Goal: Task Accomplishment & Management: Manage account settings

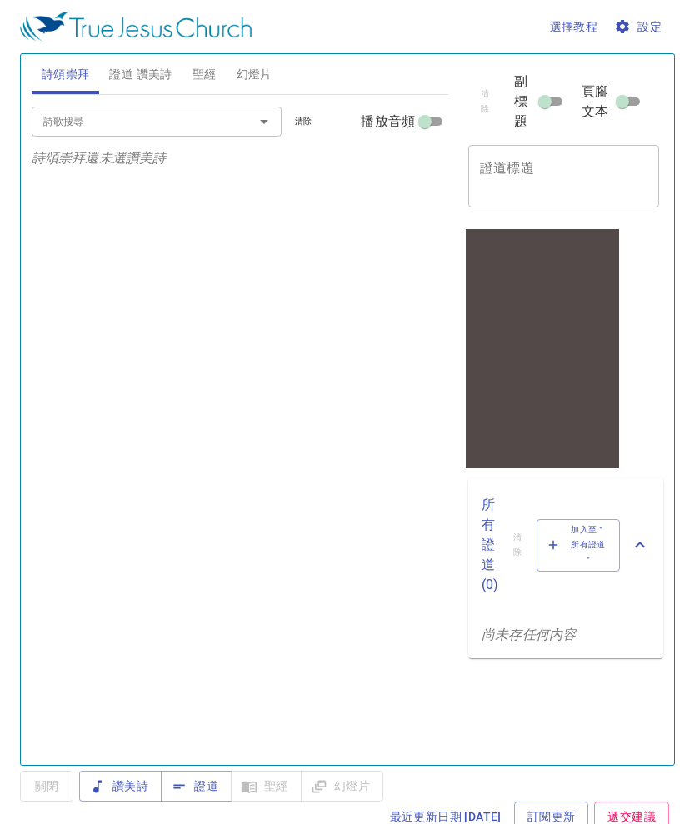
click at [648, 29] on span "設定" at bounding box center [640, 27] width 44 height 21
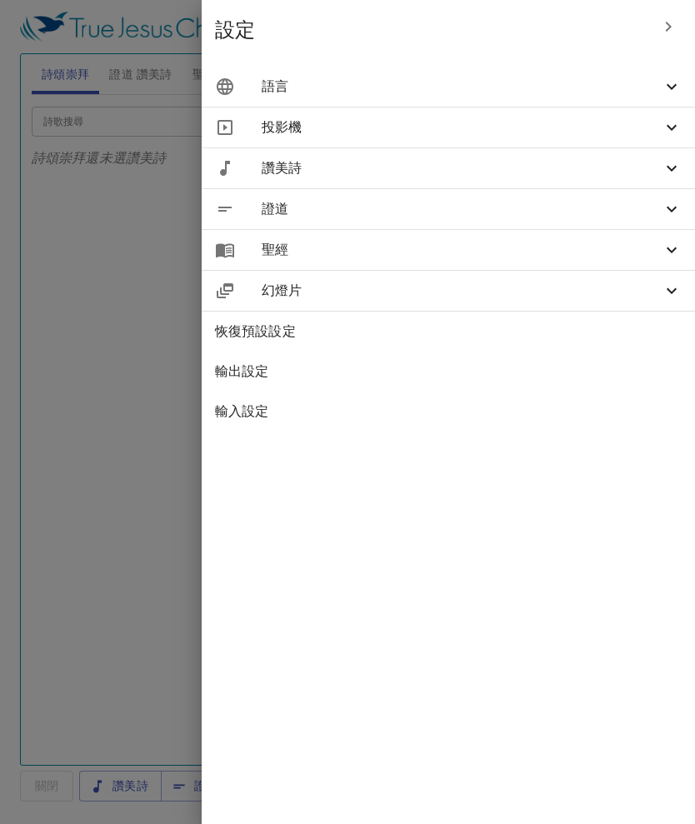
click at [623, 80] on span "語言" at bounding box center [462, 87] width 400 height 20
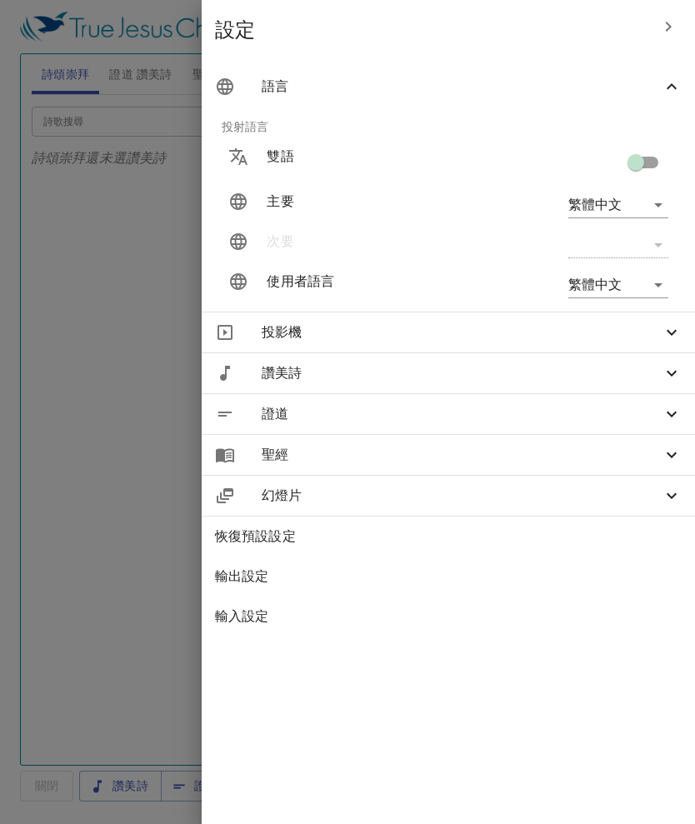
click at [650, 162] on input "checkbox" at bounding box center [636, 166] width 95 height 32
checkbox input "true"
type input "en"
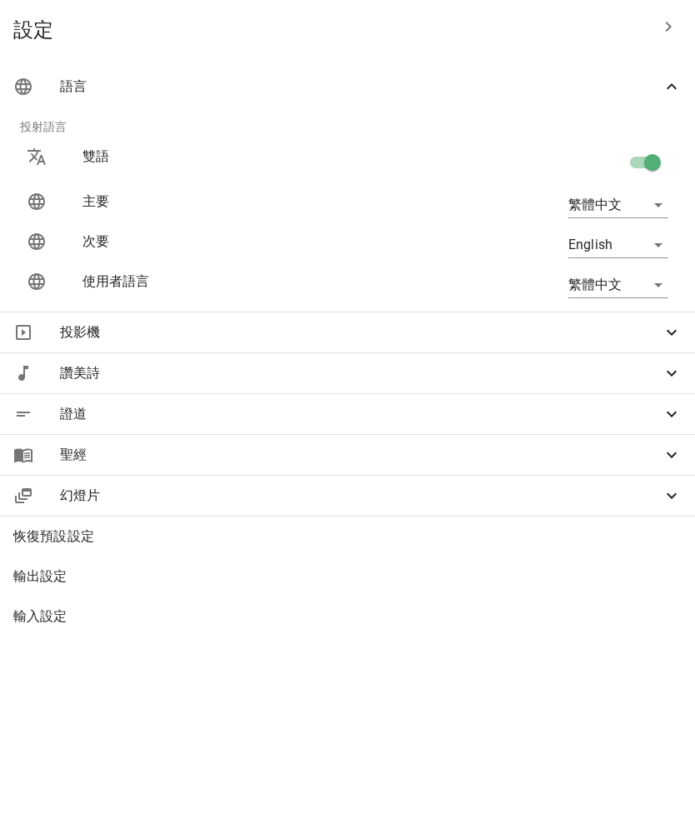
click at [390, 157] on p "雙語" at bounding box center [237, 157] width 308 height 20
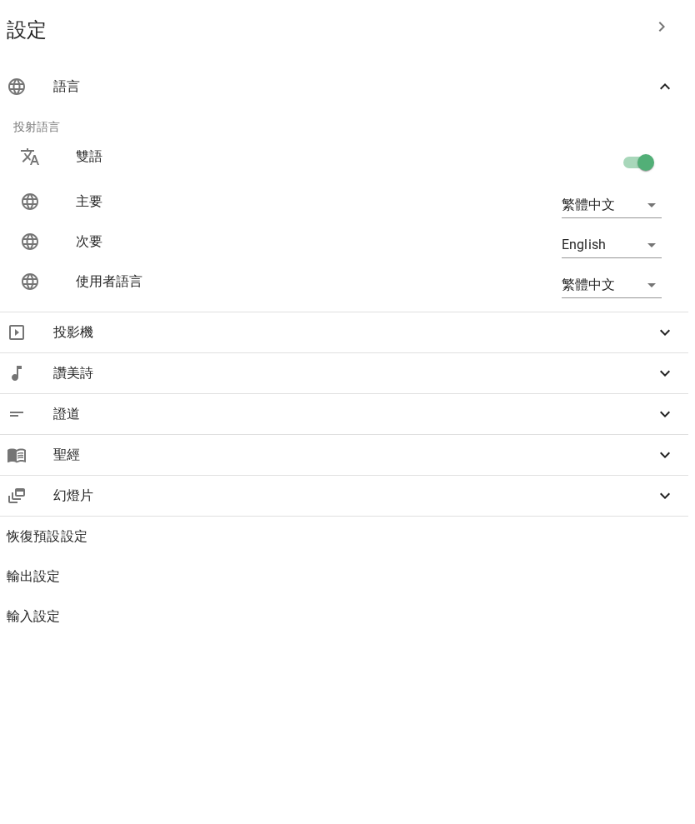
scroll to position [0, 7]
click at [311, 81] on span "語言" at bounding box center [354, 87] width 602 height 20
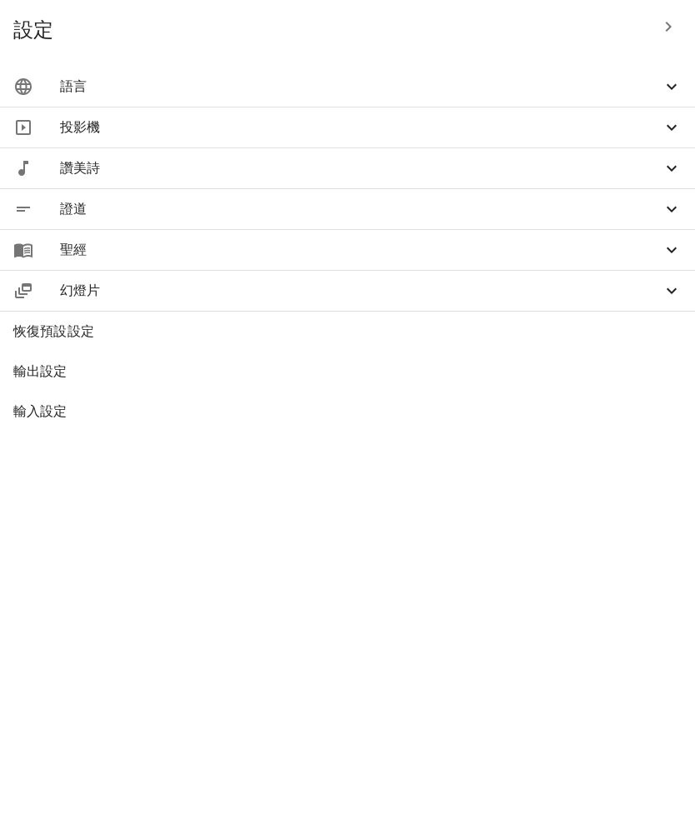
click at [340, 246] on span "聖經" at bounding box center [361, 250] width 602 height 20
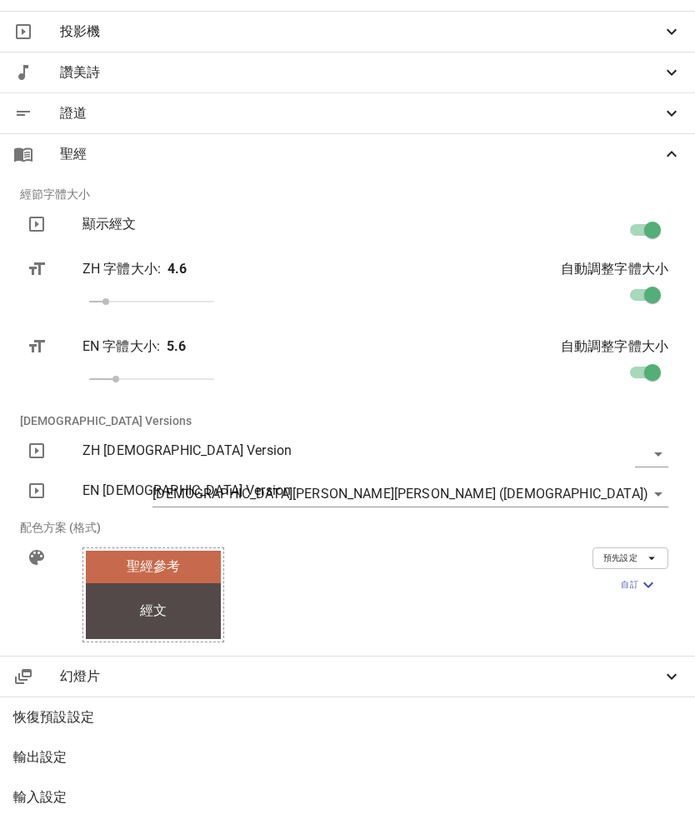
scroll to position [96, 0]
click at [655, 491] on body "選擇教程 設定 詩頌崇拜 證道 讚美詩 聖經 幻燈片 詩歌搜尋 詩歌搜尋 清除 播放音頻 詩頌崇拜還未選讚美詩 詩歌搜尋 詩歌搜尋 清除 播放音頻 證道還未選…" at bounding box center [347, 412] width 695 height 824
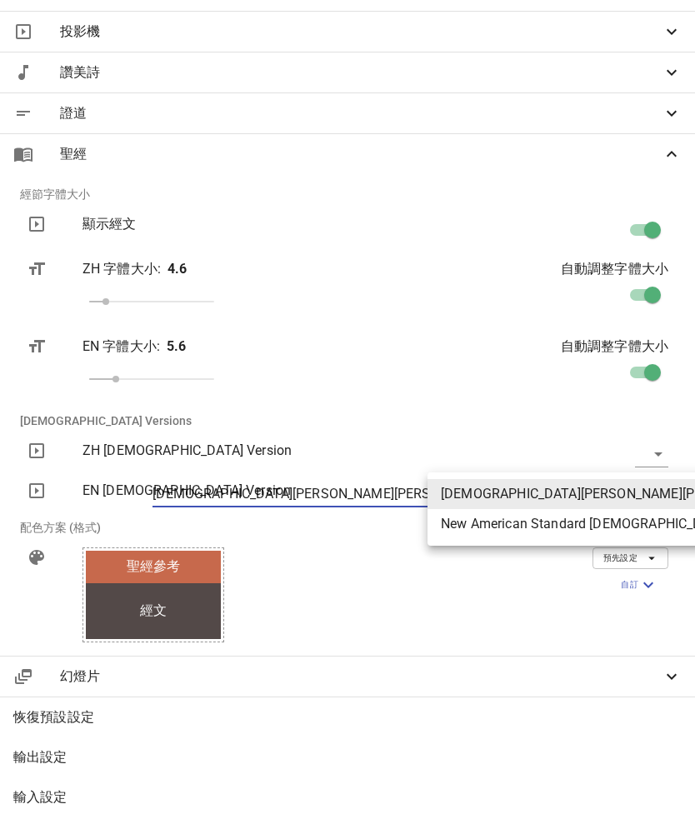
click at [662, 470] on div at bounding box center [347, 412] width 695 height 824
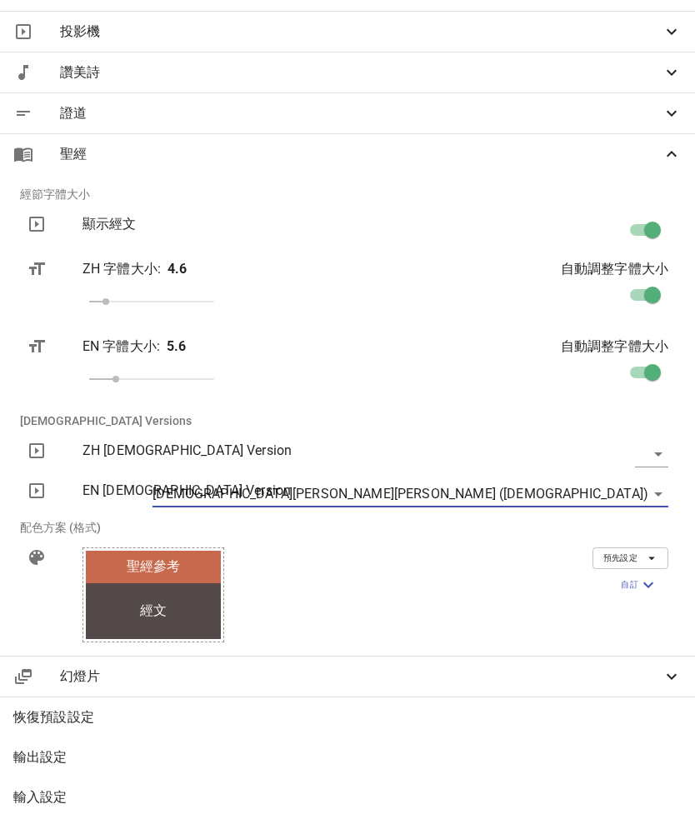
click at [659, 493] on body "選擇教程 設定 詩頌崇拜 證道 讚美詩 聖經 幻燈片 詩歌搜尋 詩歌搜尋 清除 播放音頻 詩頌崇拜還未選讚美詩 詩歌搜尋 詩歌搜尋 清除 播放音頻 證道還未選…" at bounding box center [347, 412] width 695 height 824
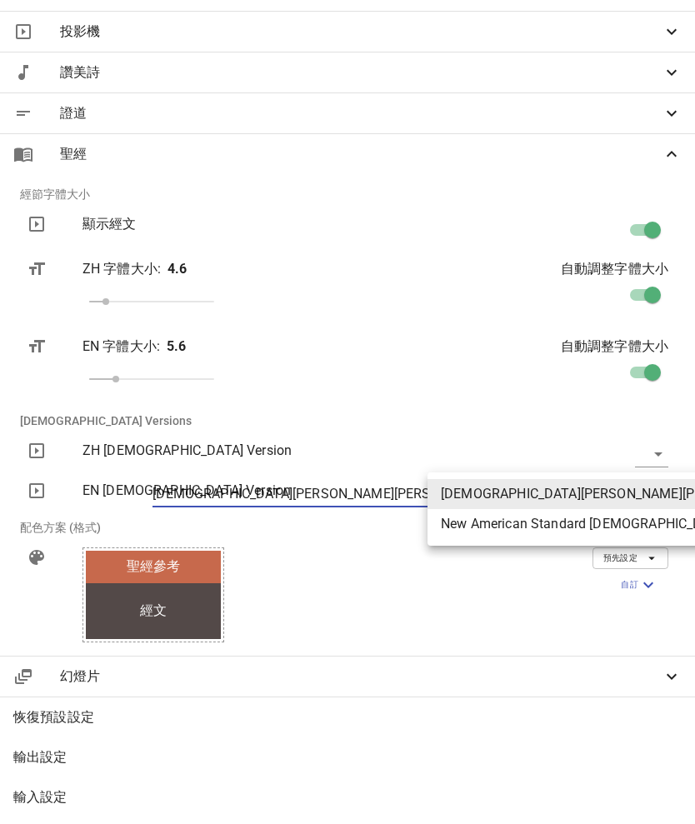
click at [564, 413] on div at bounding box center [347, 412] width 695 height 824
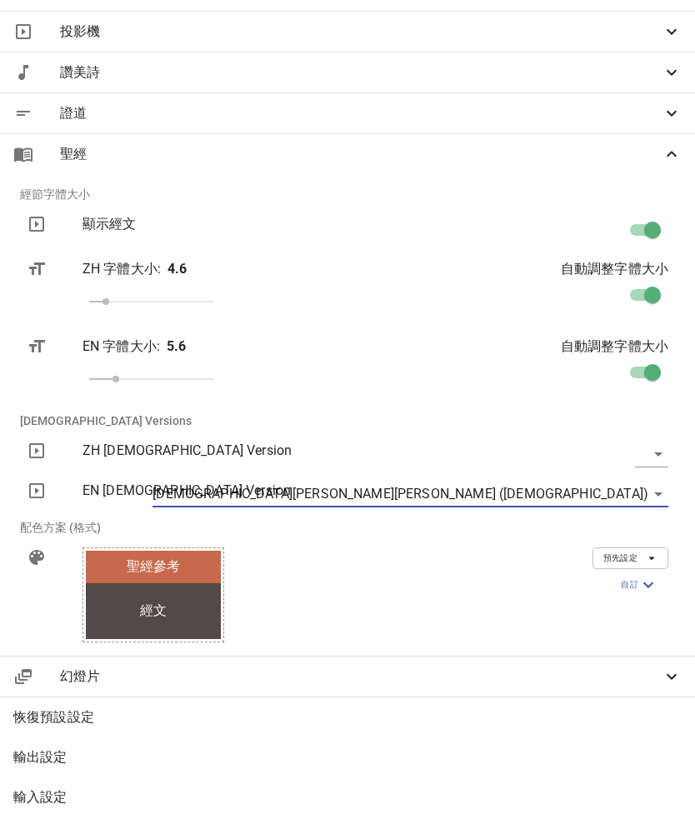
click at [663, 454] on body "選擇教程 設定 詩頌崇拜 證道 讚美詩 聖經 幻燈片 詩歌搜尋 詩歌搜尋 清除 播放音頻 詩頌崇拜還未選讚美詩 詩歌搜尋 詩歌搜尋 清除 播放音頻 證道還未選…" at bounding box center [347, 412] width 695 height 824
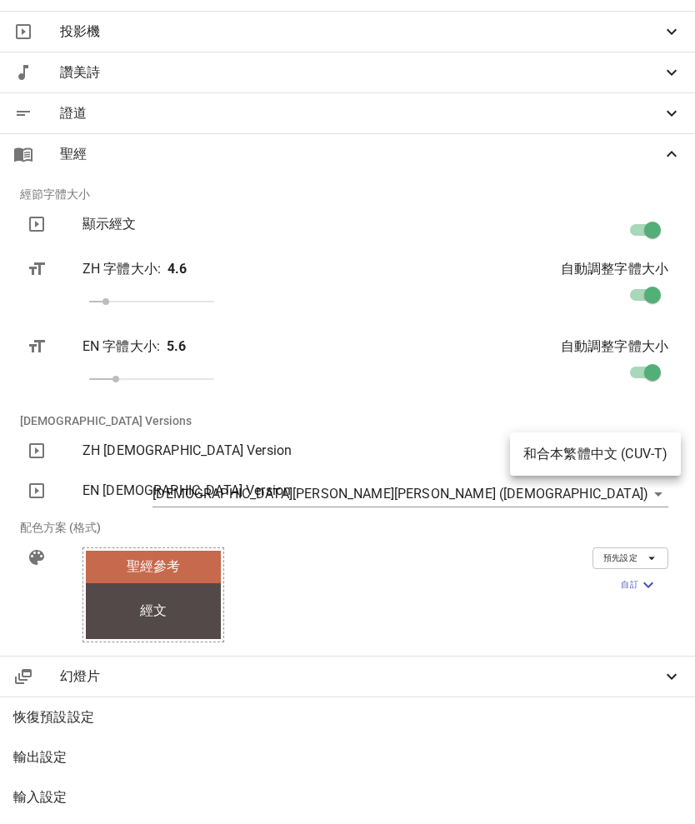
click at [615, 454] on li "和合本繁體中文 (CUV-T)" at bounding box center [595, 454] width 171 height 30
type input "cuv-t"
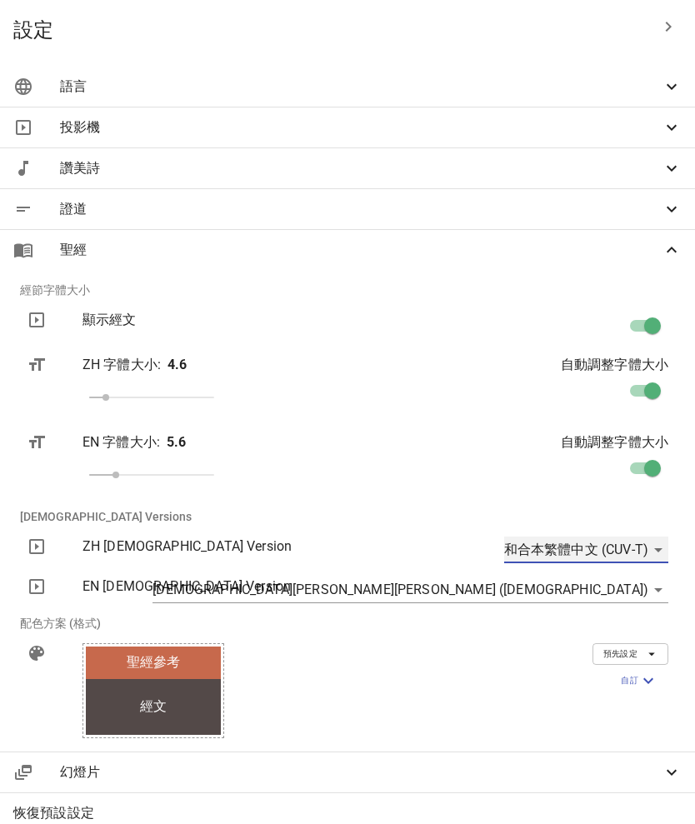
scroll to position [0, 0]
click at [477, 254] on span "聖經" at bounding box center [361, 250] width 602 height 20
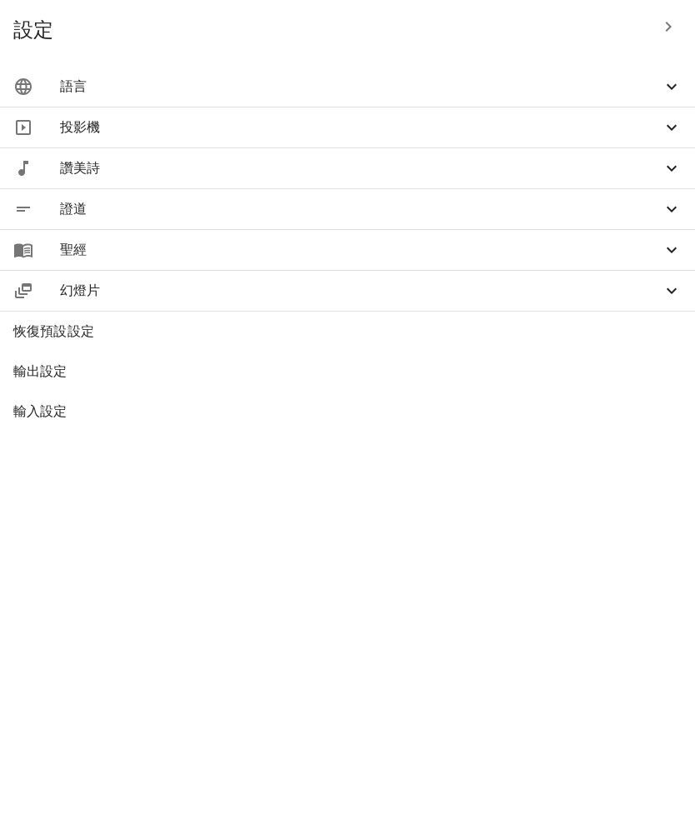
click at [474, 246] on span "聖經" at bounding box center [361, 250] width 602 height 20
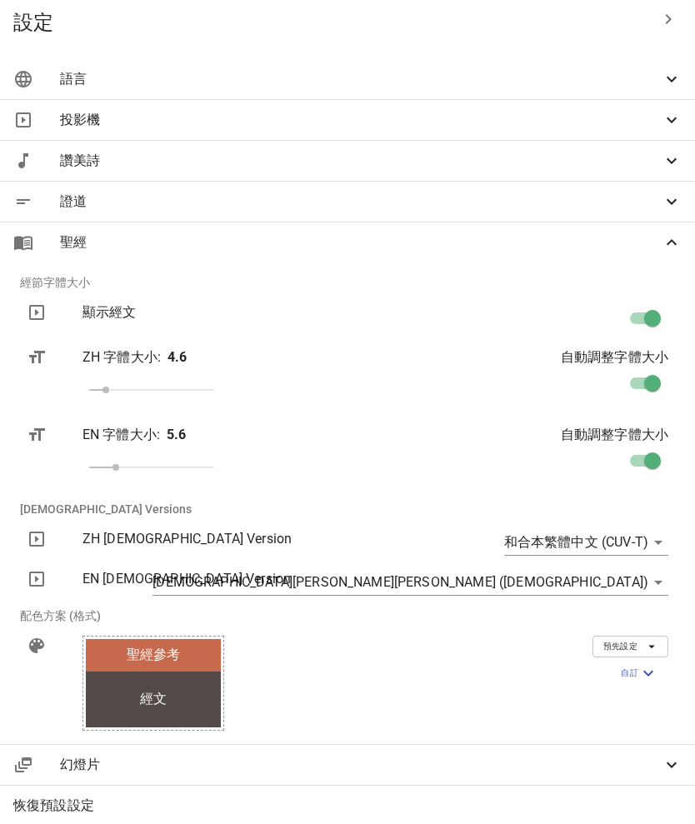
scroll to position [10, 3]
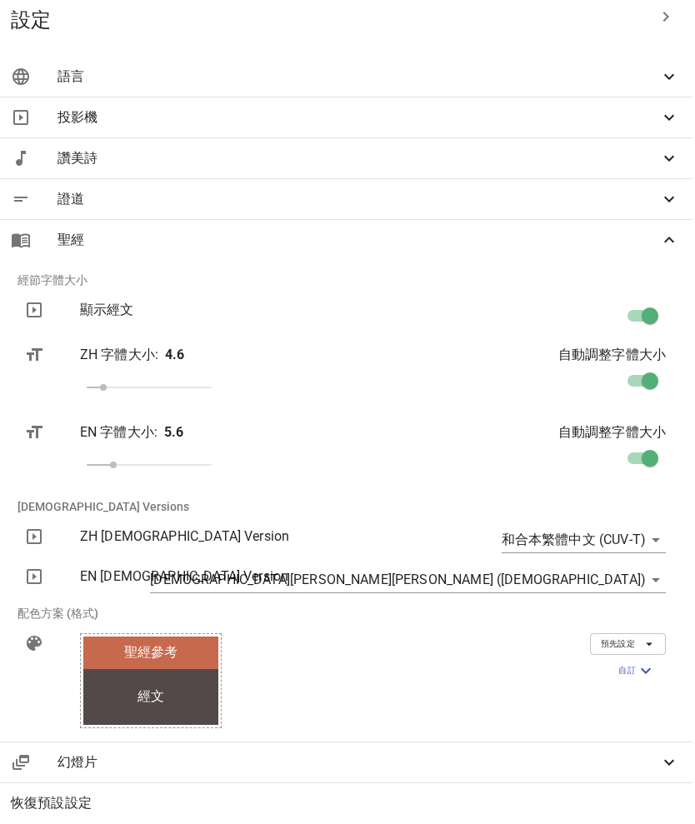
click at [0, 0] on p "ZH 字體大小 :" at bounding box center [0, 0] width 0 height 0
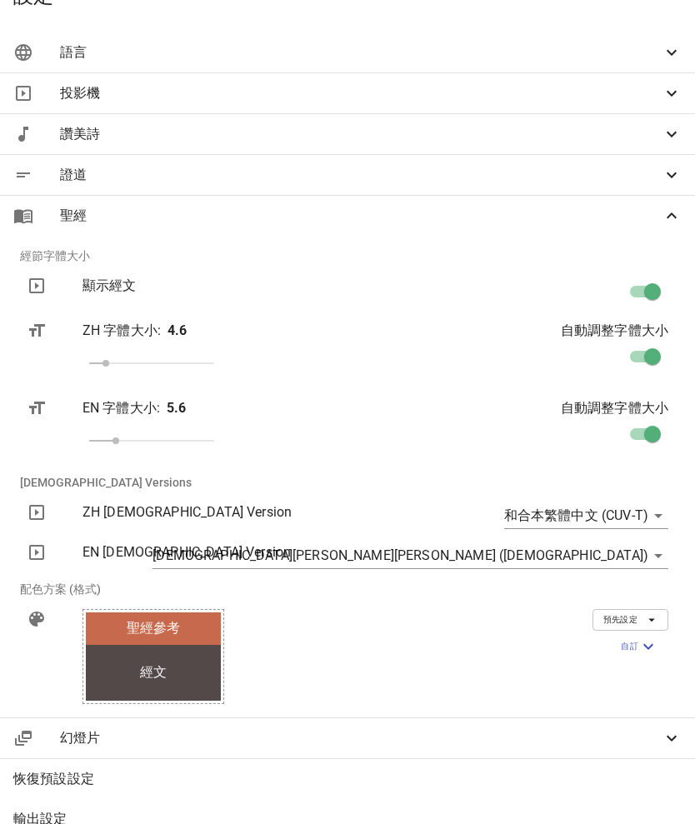
scroll to position [35, 0]
click at [0, 0] on div "ZH 字體大小 : 4.6" at bounding box center [0, 0] width 0 height 0
click at [0, 0] on input "checkbox" at bounding box center [0, 0] width 0 height 0
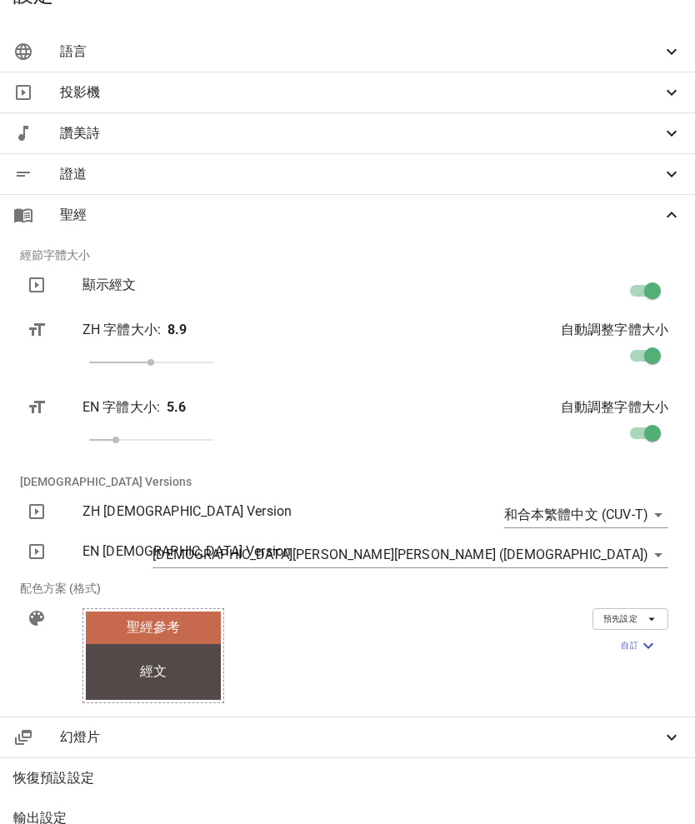
checkbox input "false"
click at [445, 168] on span "證道" at bounding box center [361, 174] width 602 height 20
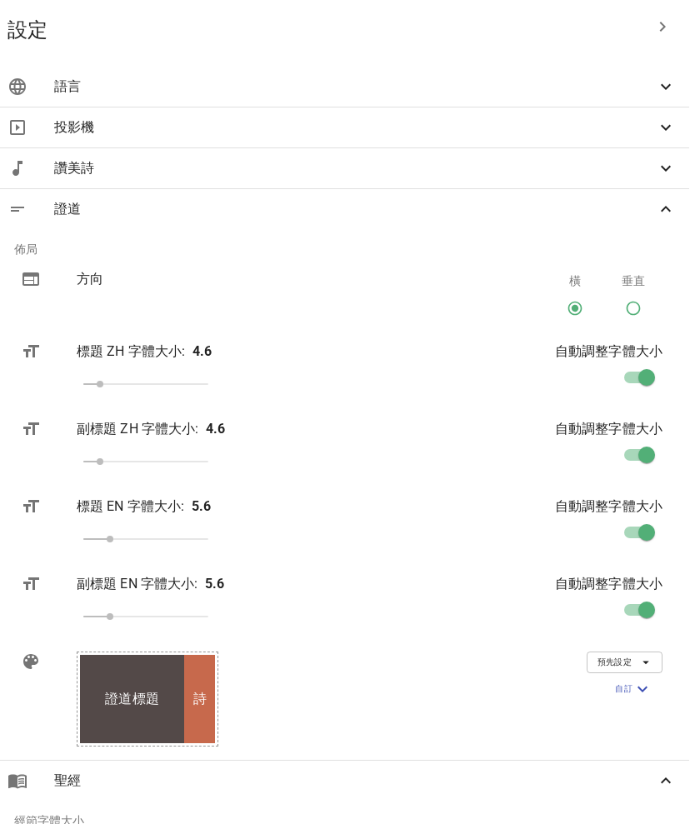
scroll to position [0, 6]
click at [388, 215] on span "證道" at bounding box center [355, 209] width 602 height 20
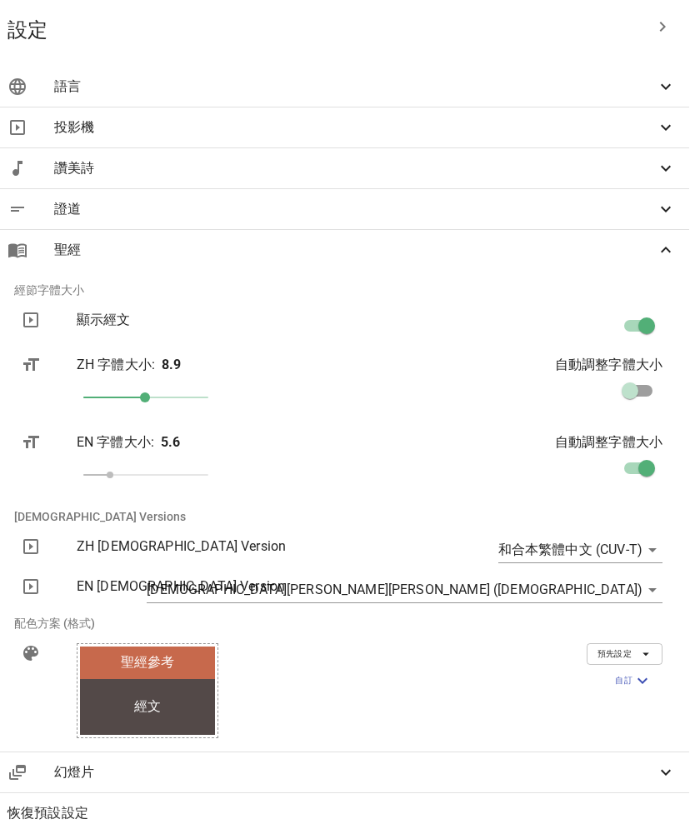
click at [437, 204] on span "證道" at bounding box center [355, 209] width 602 height 20
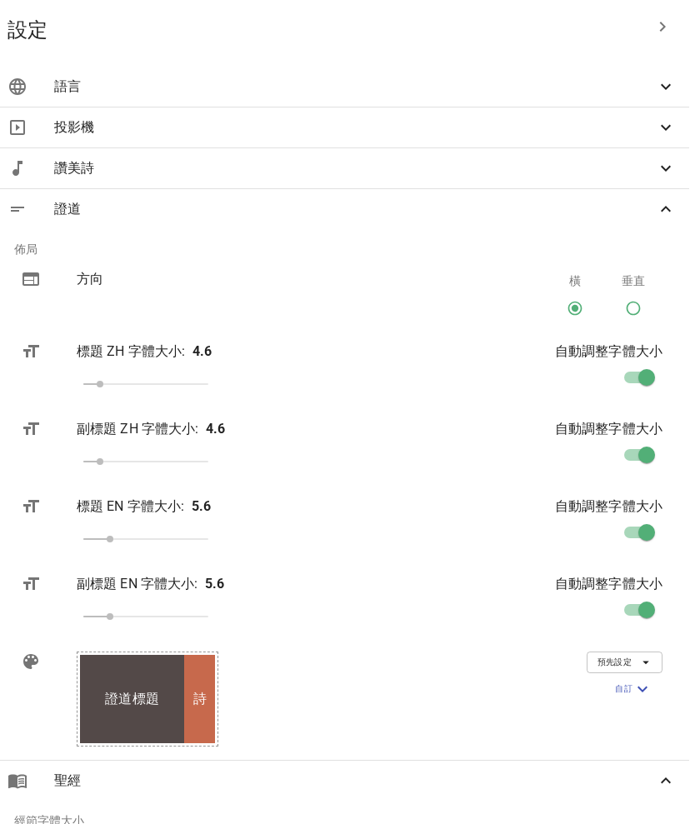
click at [0, 0] on span "讚美詩" at bounding box center [0, 0] width 0 height 0
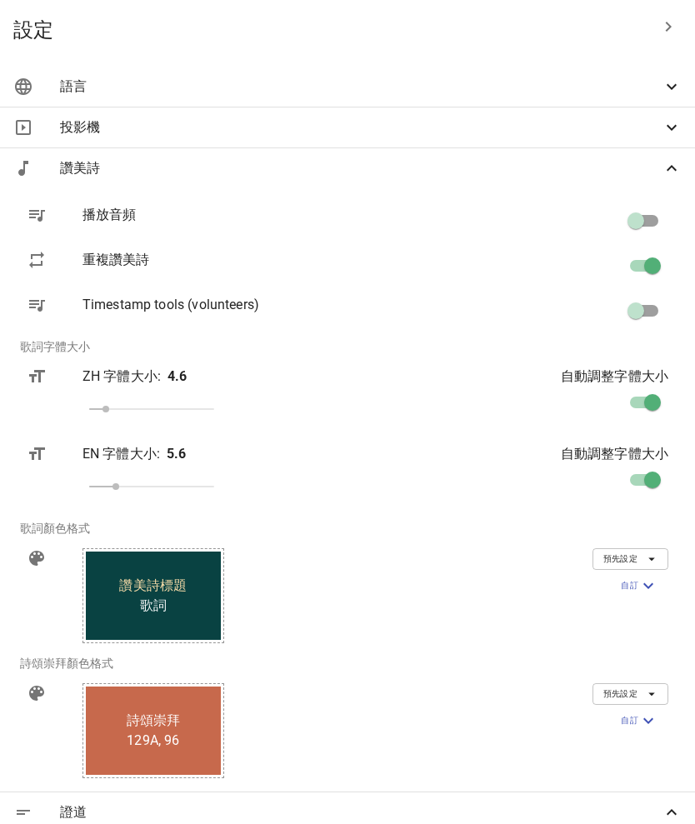
scroll to position [0, 0]
click at [187, 583] on span "讚美詩標題" at bounding box center [153, 586] width 68 height 20
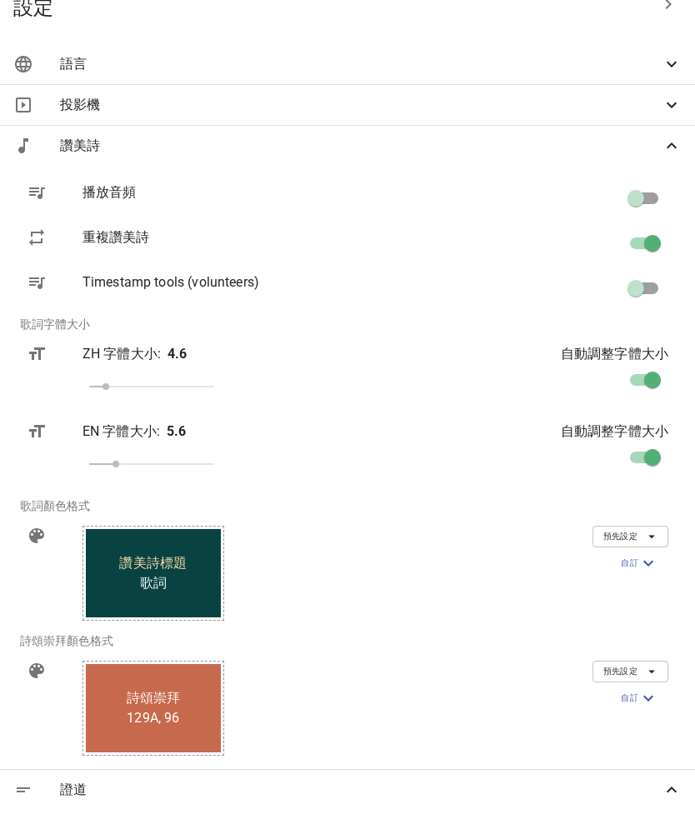
scroll to position [24, 0]
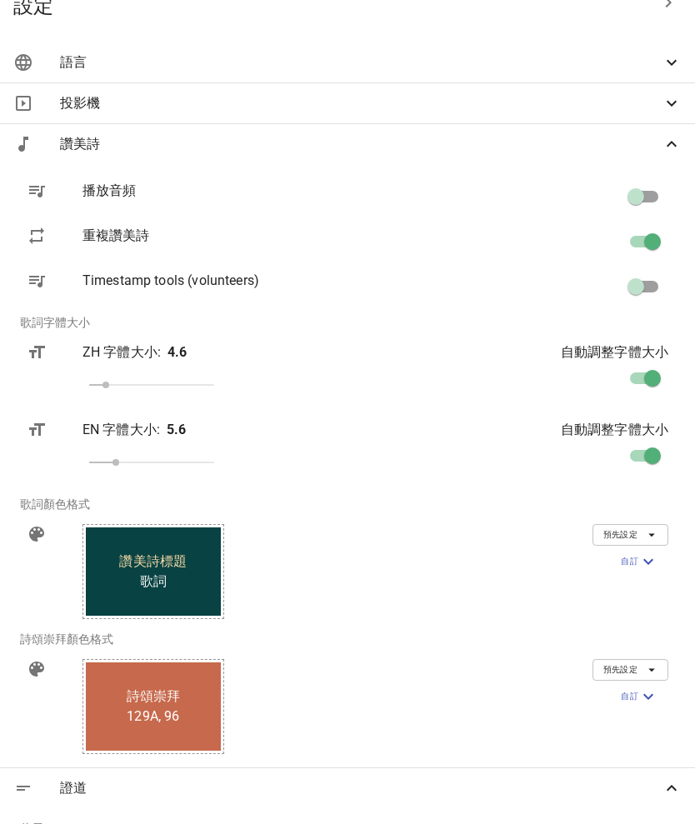
click at [0, 0] on icon "button" at bounding box center [0, 0] width 0 height 0
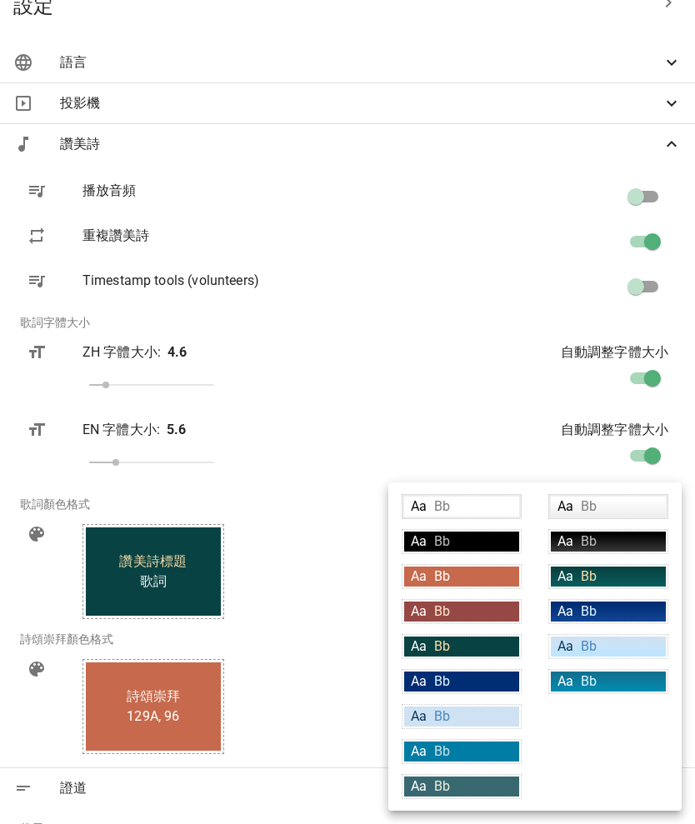
click at [513, 423] on div at bounding box center [347, 412] width 695 height 824
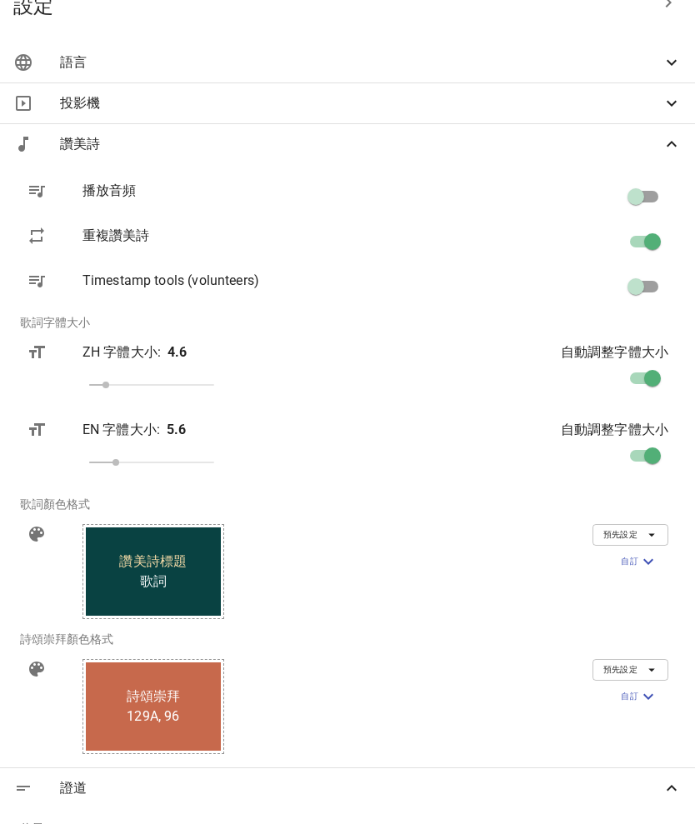
click at [0, 0] on button "自訂" at bounding box center [0, 0] width 0 height 0
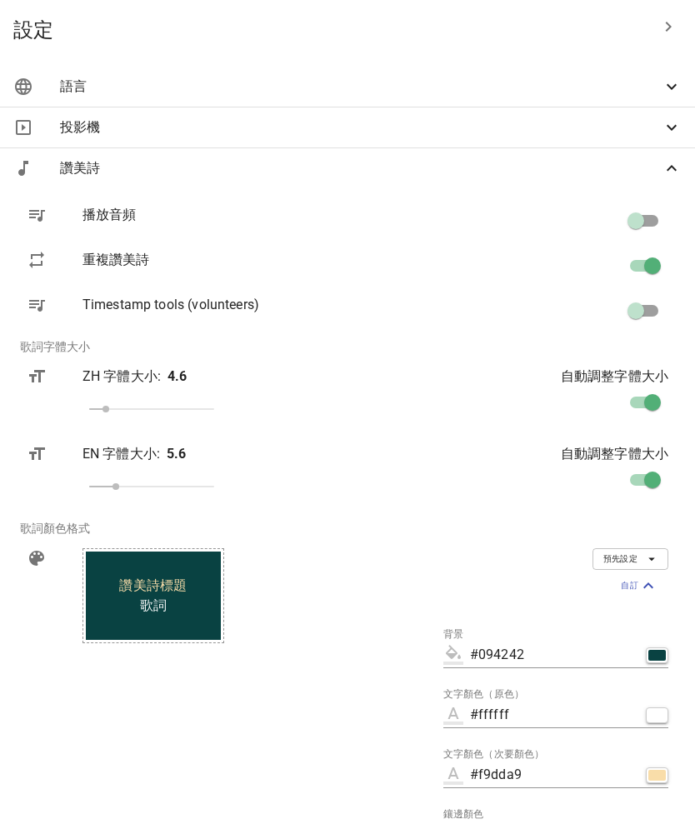
scroll to position [0, 0]
